Goal: Navigation & Orientation: Understand site structure

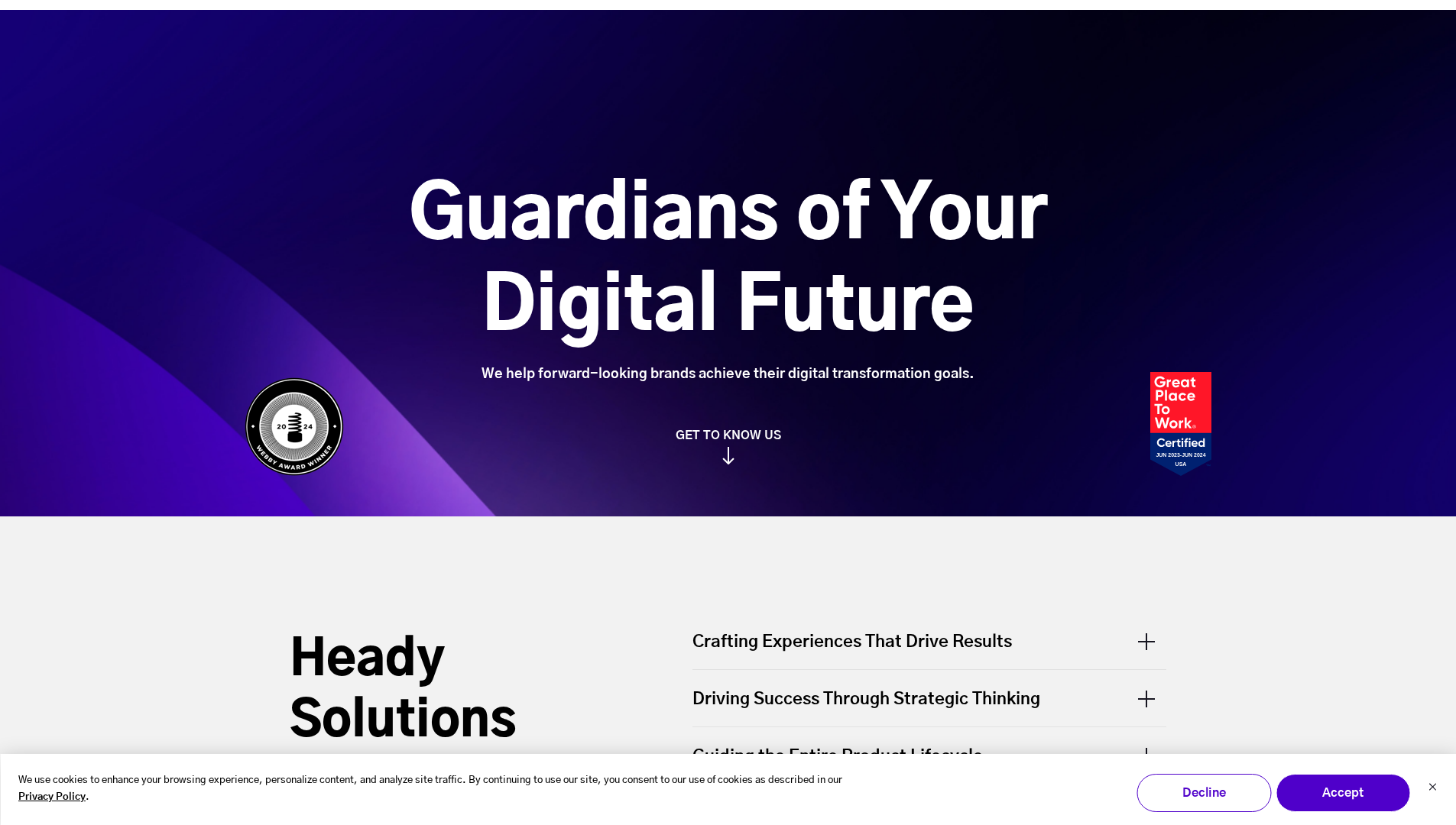
scroll to position [6882, 0]
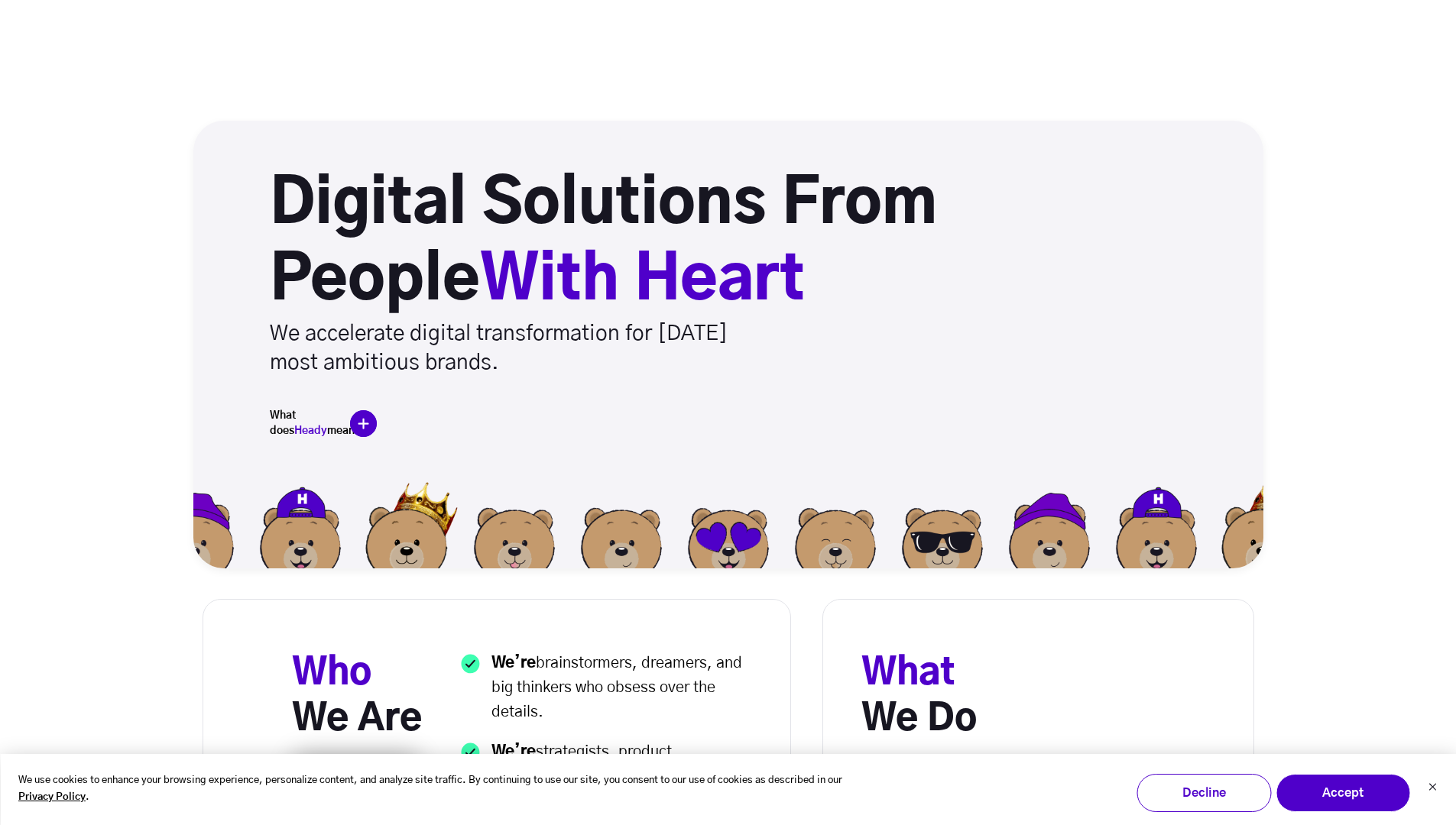
scroll to position [7020, 0]
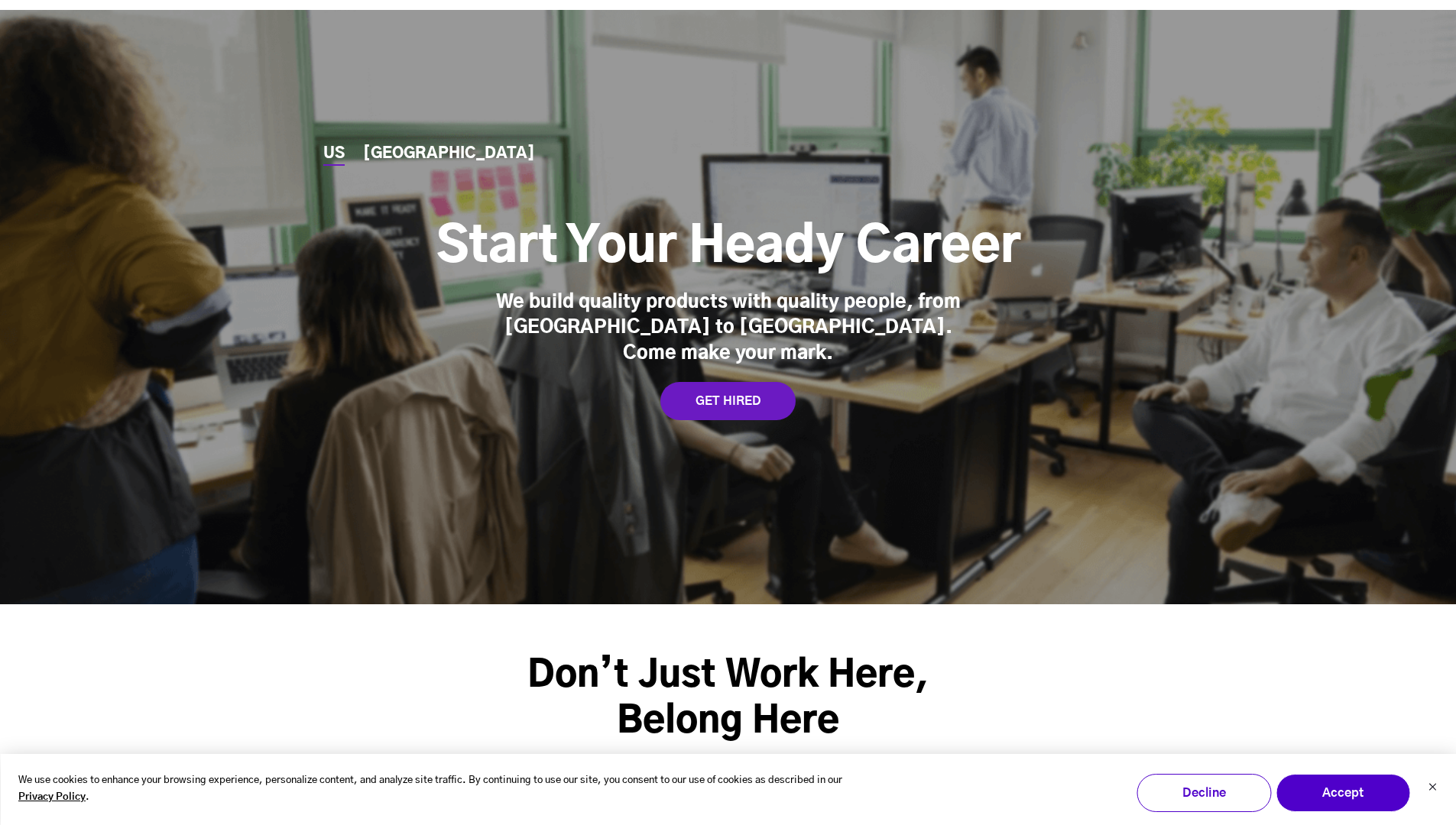
scroll to position [6470, 0]
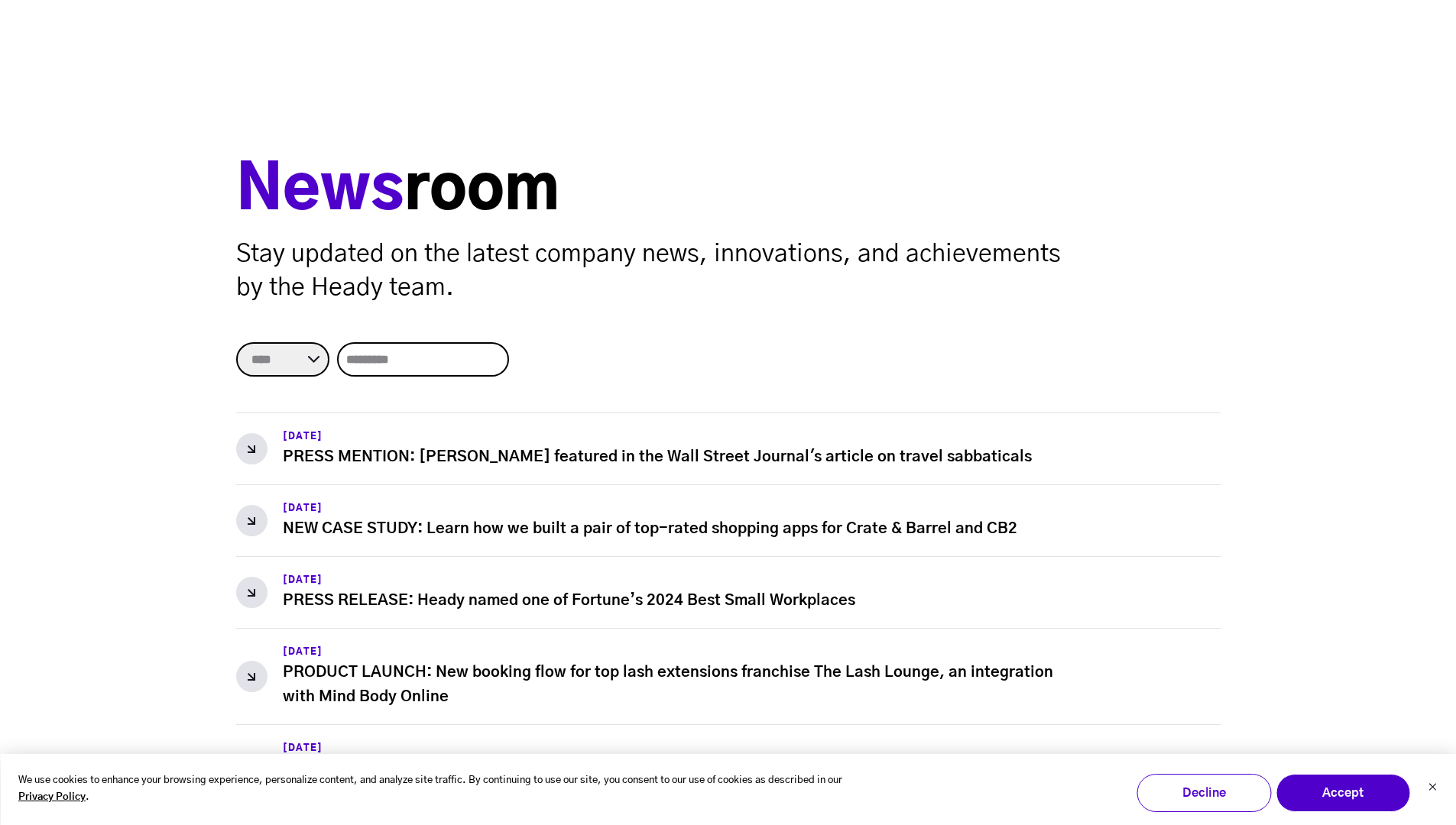
scroll to position [1500, 0]
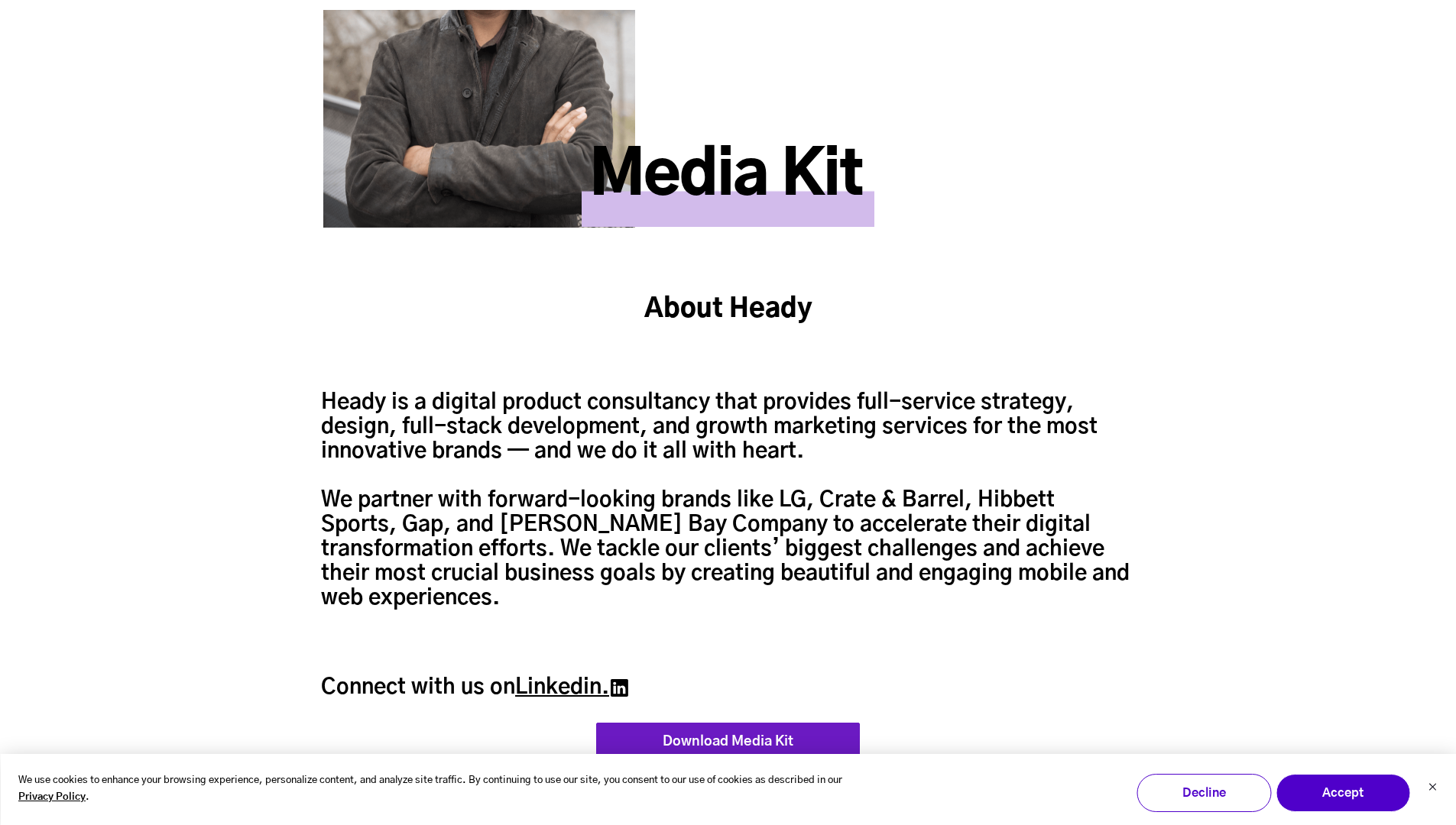
scroll to position [3197, 0]
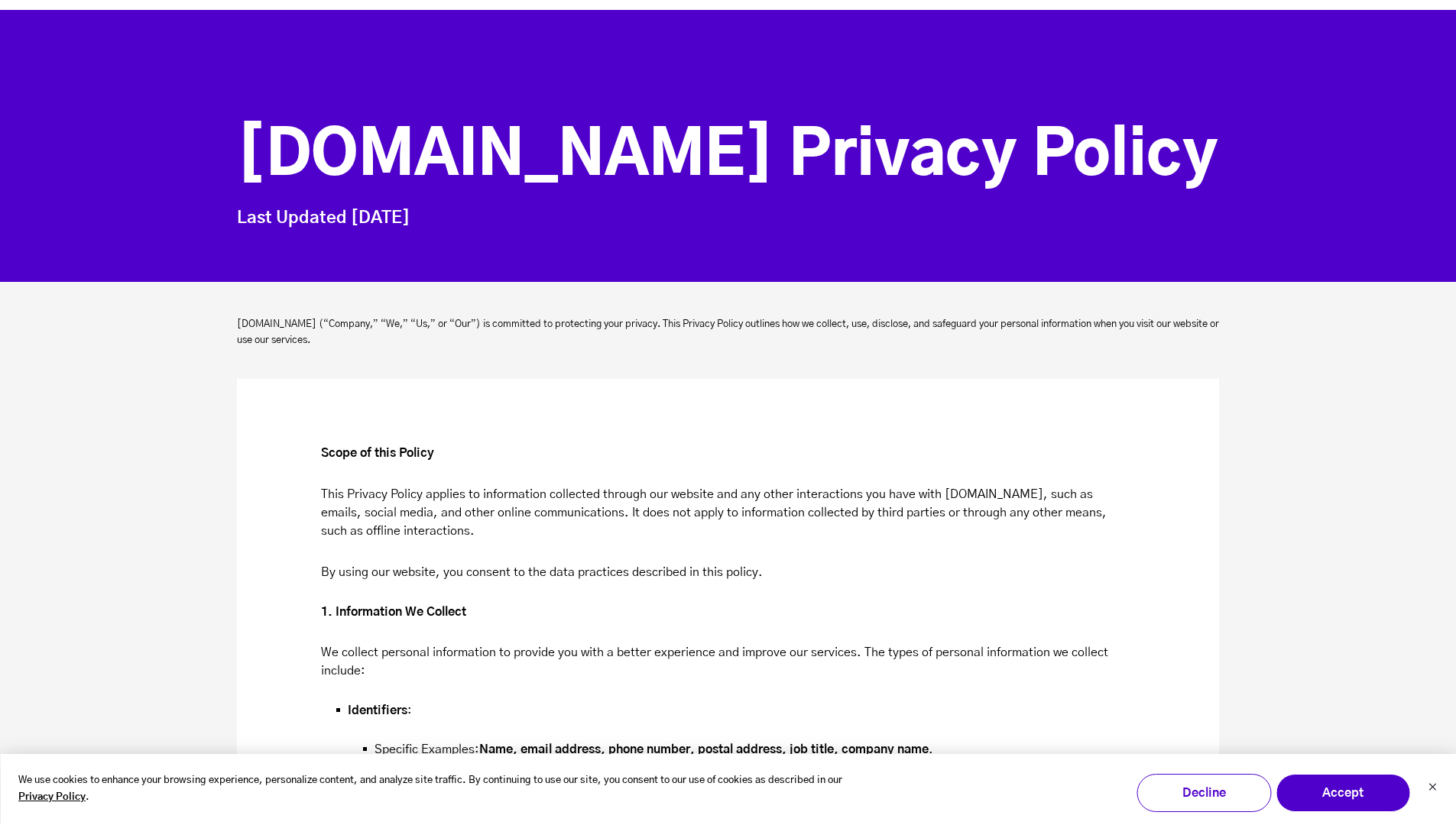
scroll to position [5450, 0]
